Goal: Find specific page/section: Find specific page/section

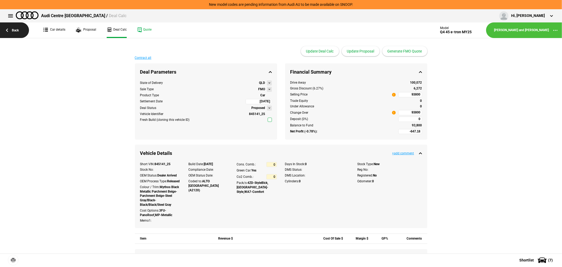
click at [12, 28] on link "Back" at bounding box center [14, 30] width 29 height 16
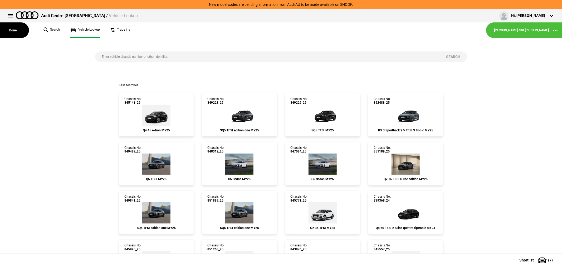
click at [151, 56] on input "search" at bounding box center [267, 56] width 345 height 11
type input "850810"
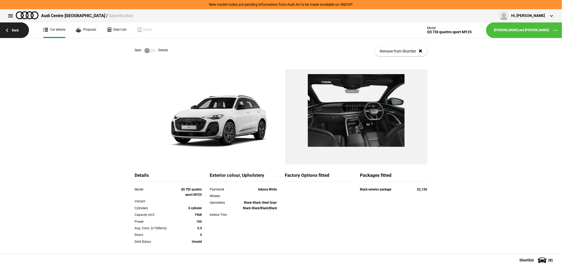
click at [14, 28] on link "Back" at bounding box center [14, 30] width 29 height 16
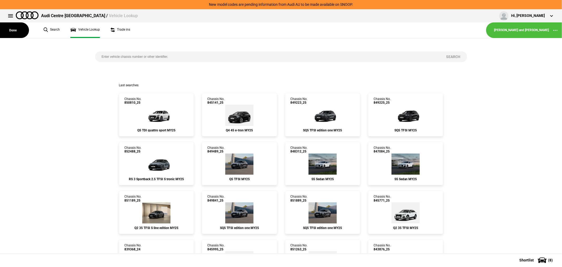
drag, startPoint x: 514, startPoint y: 92, endPoint x: 497, endPoint y: 57, distance: 39.1
click at [497, 57] on div "Search" at bounding box center [281, 60] width 570 height 45
